Goal: Transaction & Acquisition: Purchase product/service

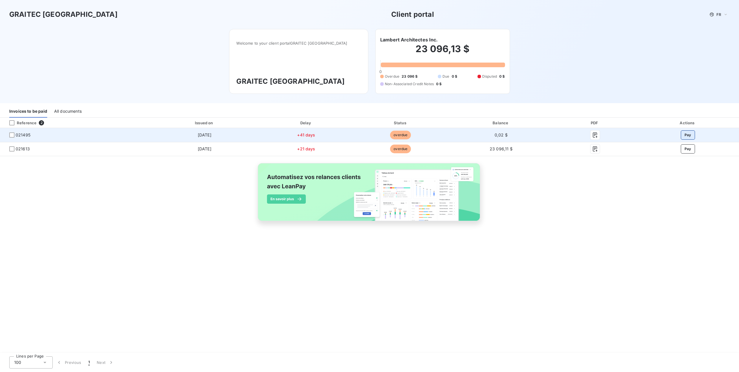
click at [688, 134] on button "Pay" at bounding box center [688, 134] width 14 height 9
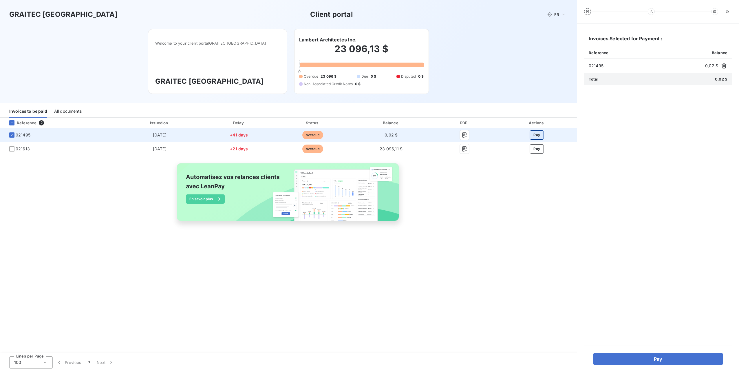
click at [540, 136] on button "Pay" at bounding box center [537, 134] width 14 height 9
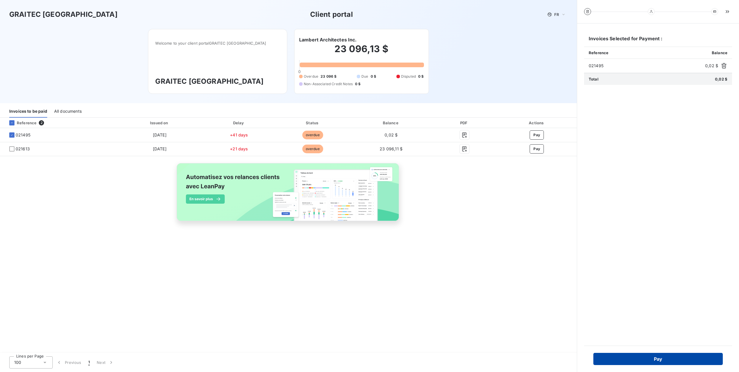
click at [672, 359] on button "Pay" at bounding box center [659, 359] width 130 height 12
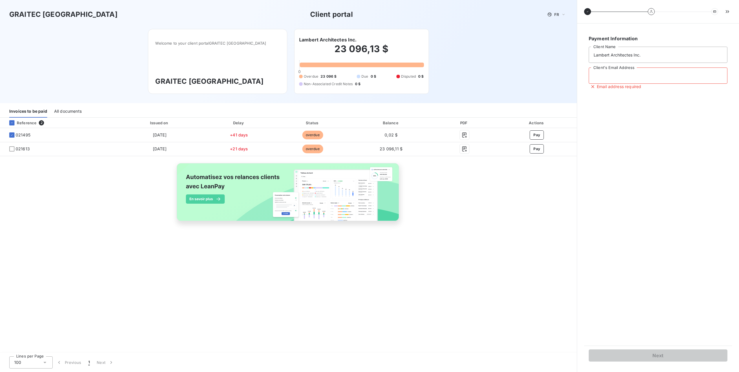
click at [646, 74] on input "Client's Email Address" at bounding box center [658, 76] width 139 height 16
type input "[PERSON_NAME][EMAIL_ADDRESS][DOMAIN_NAME]"
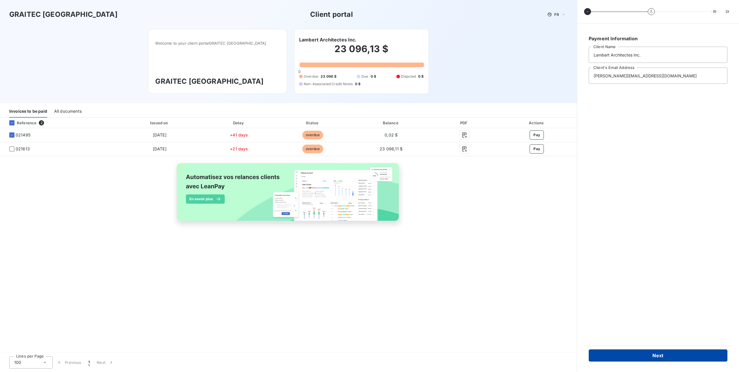
click at [674, 358] on button "Next" at bounding box center [658, 355] width 139 height 12
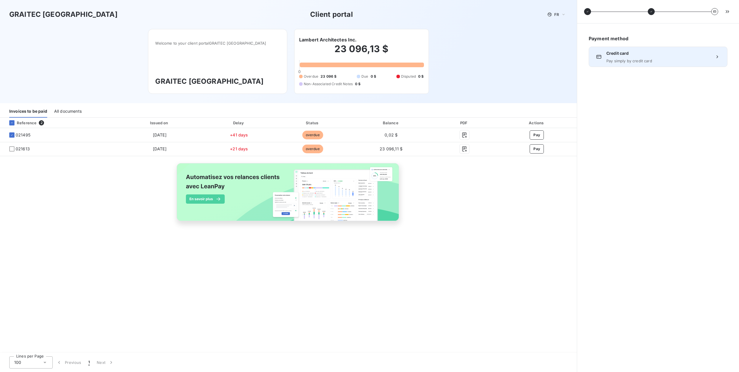
click at [677, 60] on span "Pay simply by credit card" at bounding box center [658, 61] width 103 height 5
click at [624, 59] on span "Pay simply by credit card" at bounding box center [658, 61] width 103 height 5
drag, startPoint x: 667, startPoint y: 56, endPoint x: 635, endPoint y: 256, distance: 202.5
click at [635, 256] on div "Payment method Credit card Pay simply by credit card" at bounding box center [658, 197] width 148 height 335
click at [719, 53] on div "Credit card Pay simply by credit card" at bounding box center [658, 57] width 139 height 20
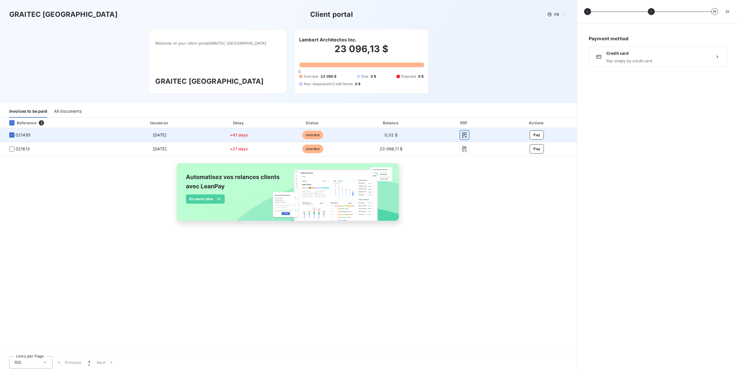
click at [464, 133] on icon "button" at bounding box center [465, 135] width 6 height 6
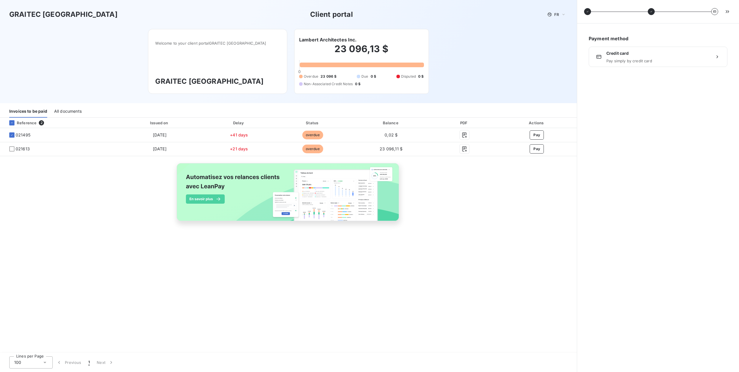
click at [630, 234] on div "Payment method Credit card Pay simply by credit card" at bounding box center [658, 197] width 148 height 335
